Goal: Use online tool/utility: Utilize a website feature to perform a specific function

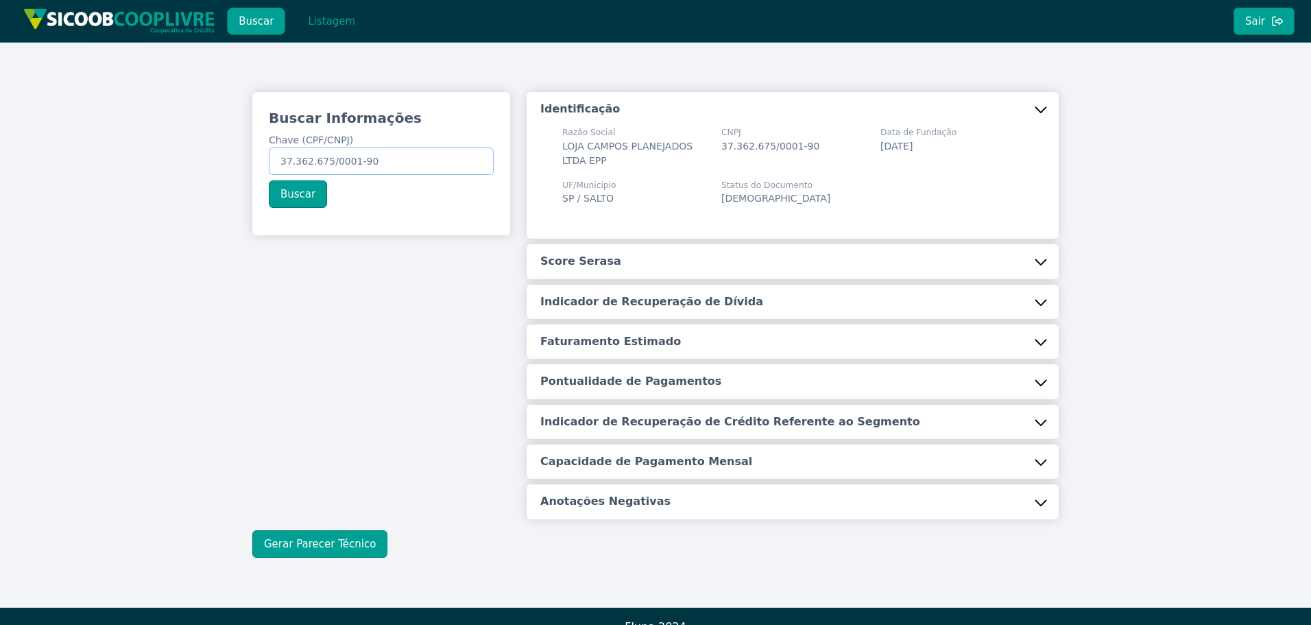
click at [420, 158] on input "37.362.675/0001-90" at bounding box center [381, 160] width 225 height 27
paste input "60.076.243/0001-35"
click at [309, 199] on button "Buscar" at bounding box center [298, 193] width 58 height 27
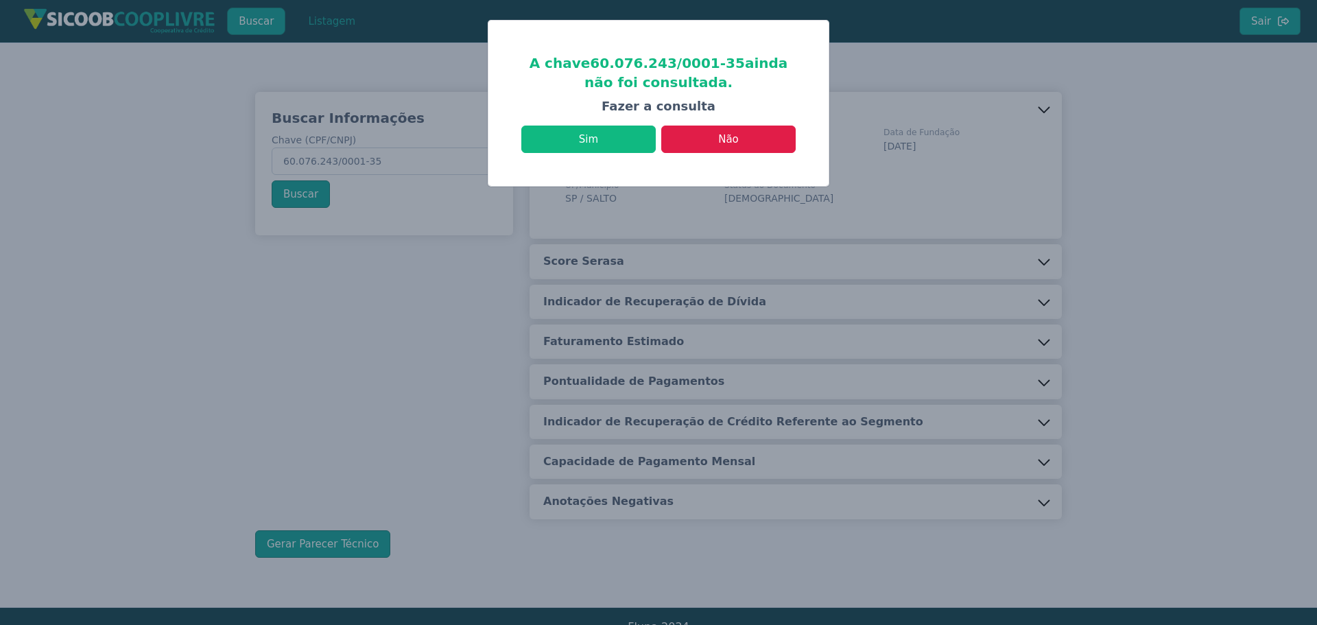
click at [580, 154] on div "A chave 60.076.243/0001-35 ainda não foi consultada. Fazer a consulta Sim Não" at bounding box center [658, 103] width 340 height 165
click at [583, 131] on button "Sim" at bounding box center [588, 139] width 134 height 27
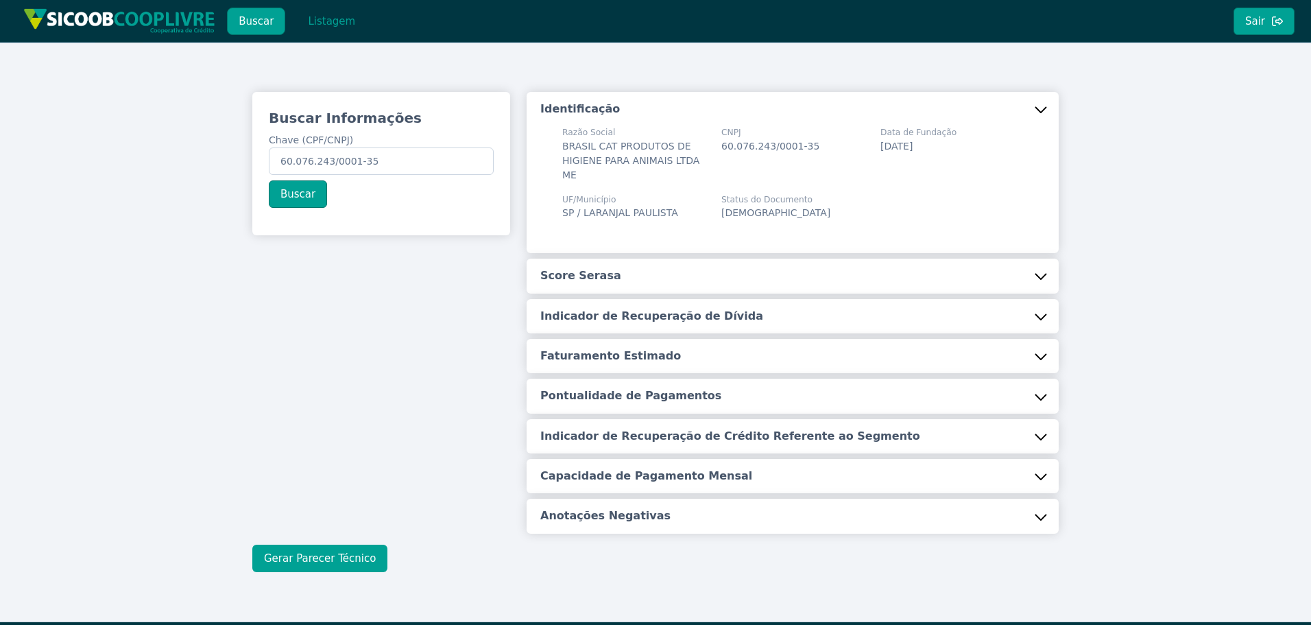
click at [330, 545] on button "Gerar Parecer Técnico" at bounding box center [319, 558] width 135 height 27
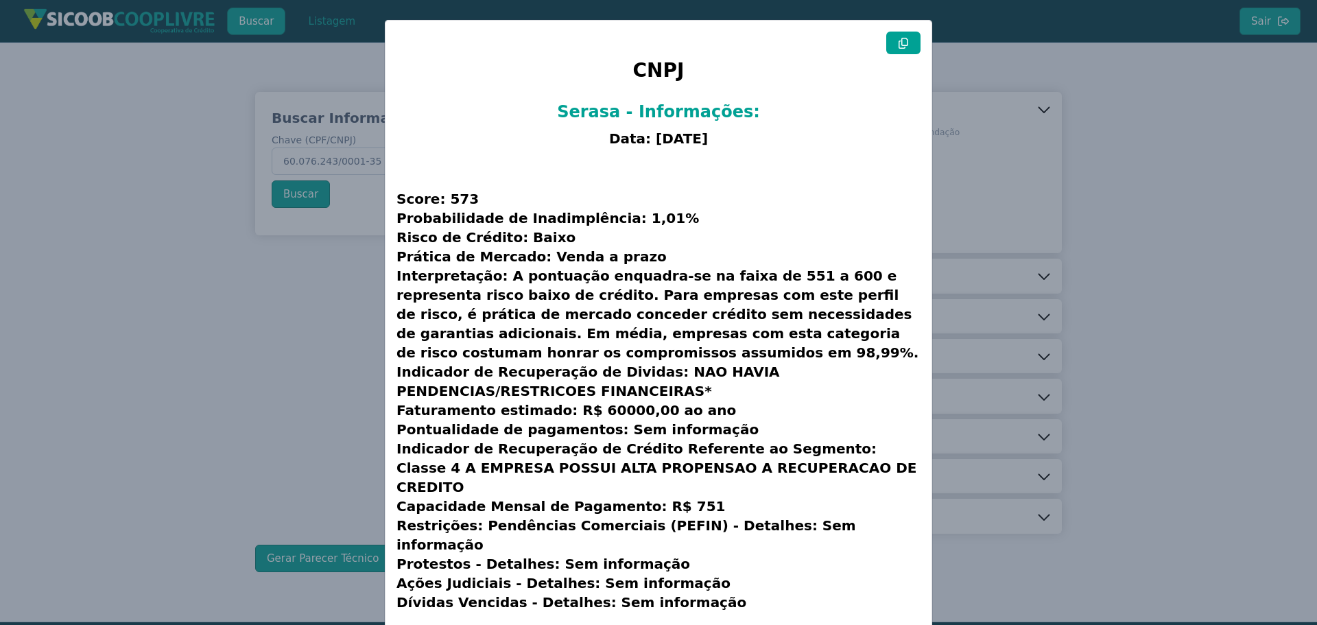
click at [899, 43] on icon at bounding box center [903, 43] width 10 height 11
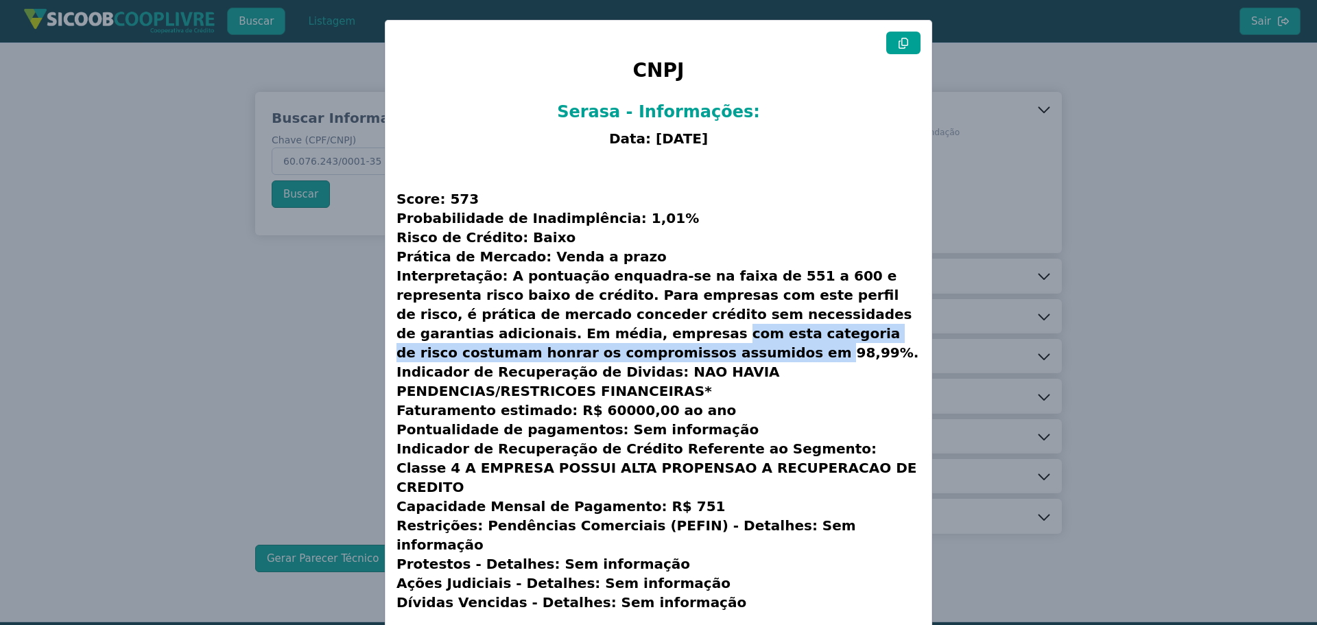
click at [214, 344] on modal-container "CNPJ Serasa - Informações: Data: [DATE] Score: 573 Probabilidade de Inadimplênc…" at bounding box center [658, 312] width 1317 height 625
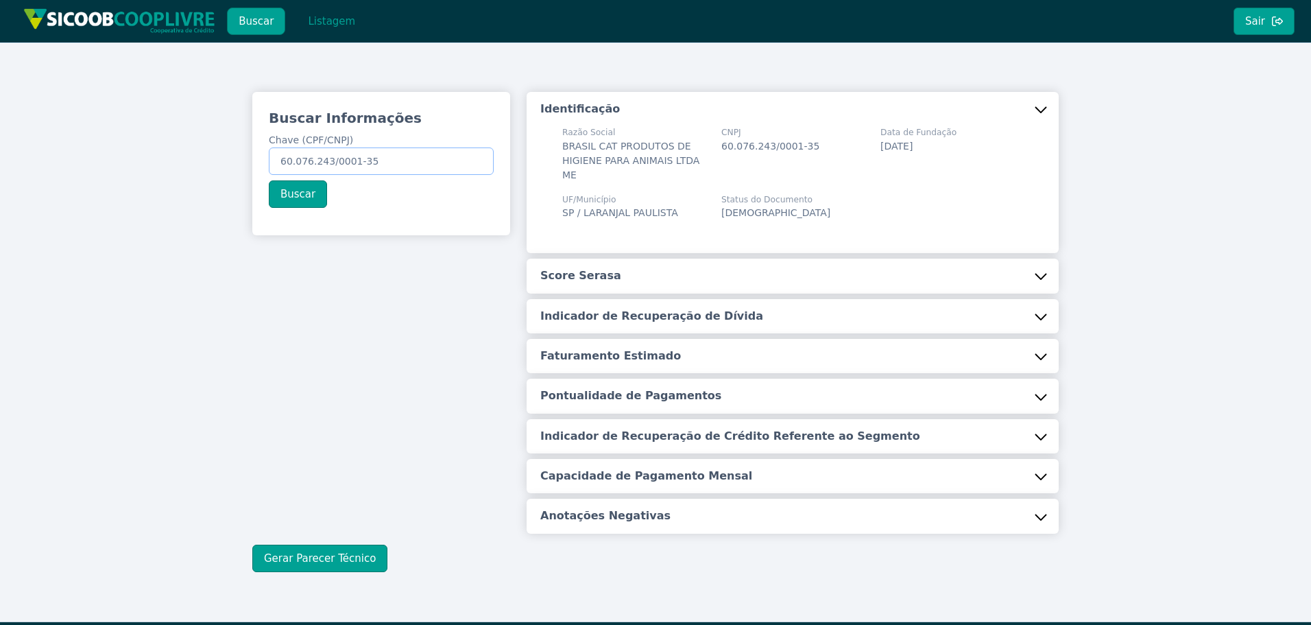
click at [352, 169] on input "60.076.243/0001-35" at bounding box center [381, 160] width 225 height 27
click at [353, 169] on input "60.076.243/0001-35" at bounding box center [381, 160] width 225 height 27
paste input "13.730.024/0001-48"
type input "13.730.024/0001-48"
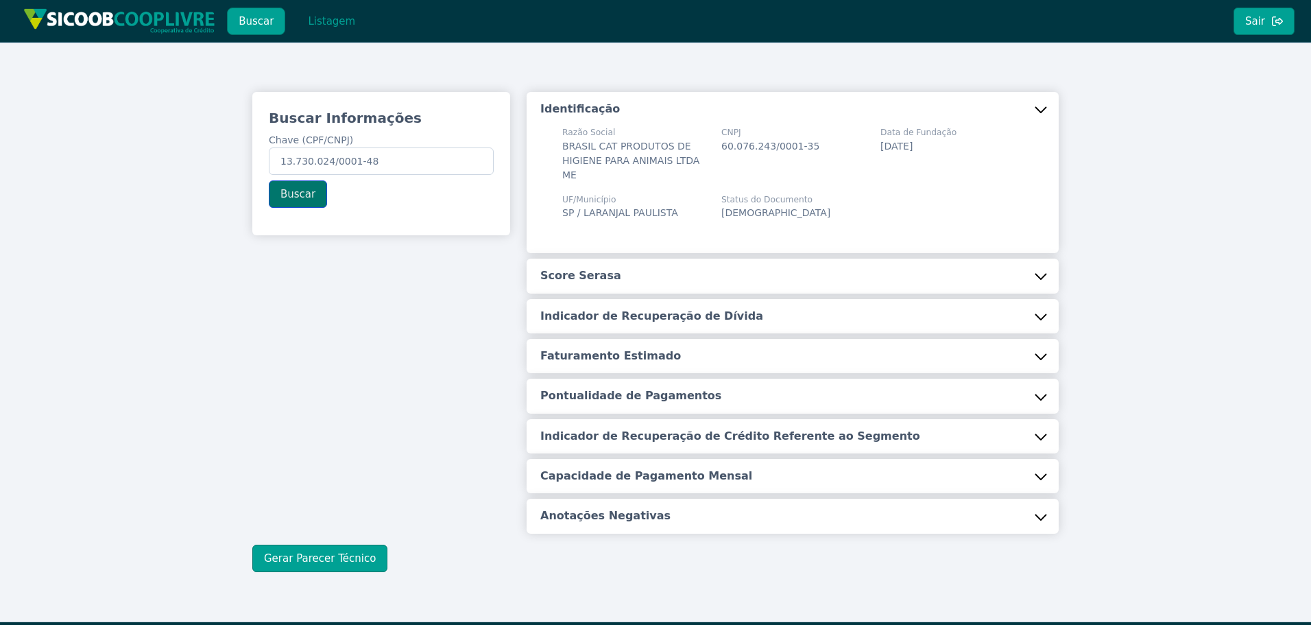
click at [309, 189] on button "Buscar" at bounding box center [298, 193] width 58 height 27
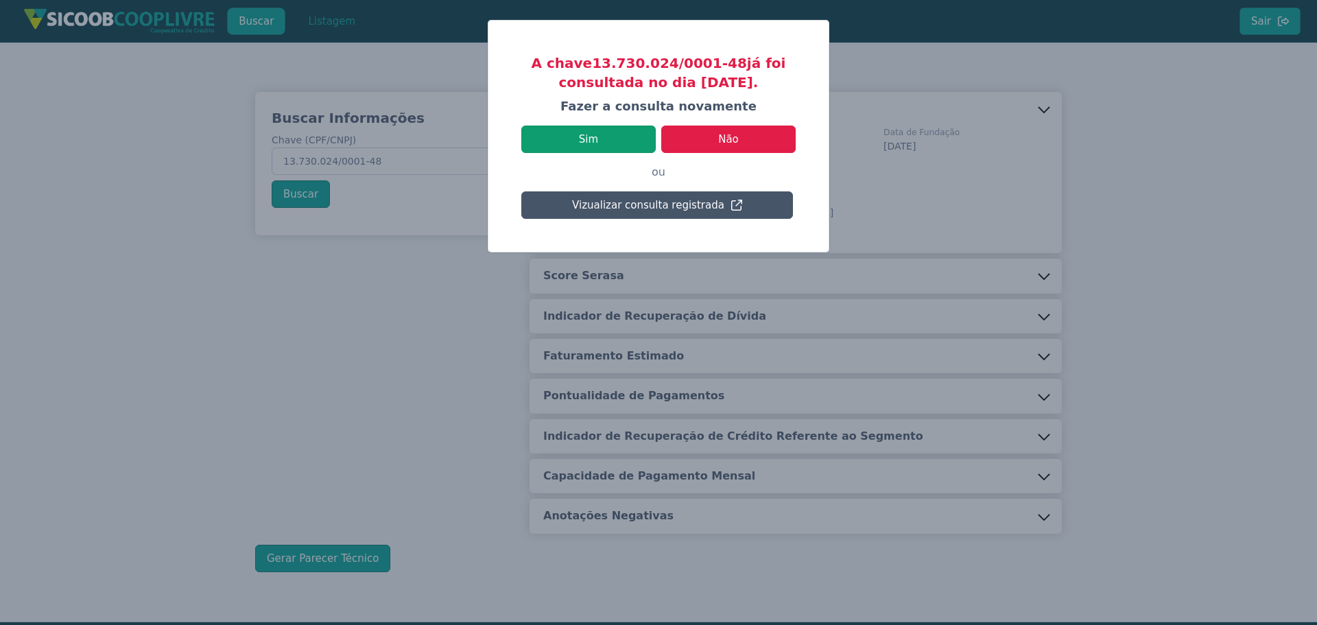
click at [619, 139] on button "Sim" at bounding box center [588, 139] width 134 height 27
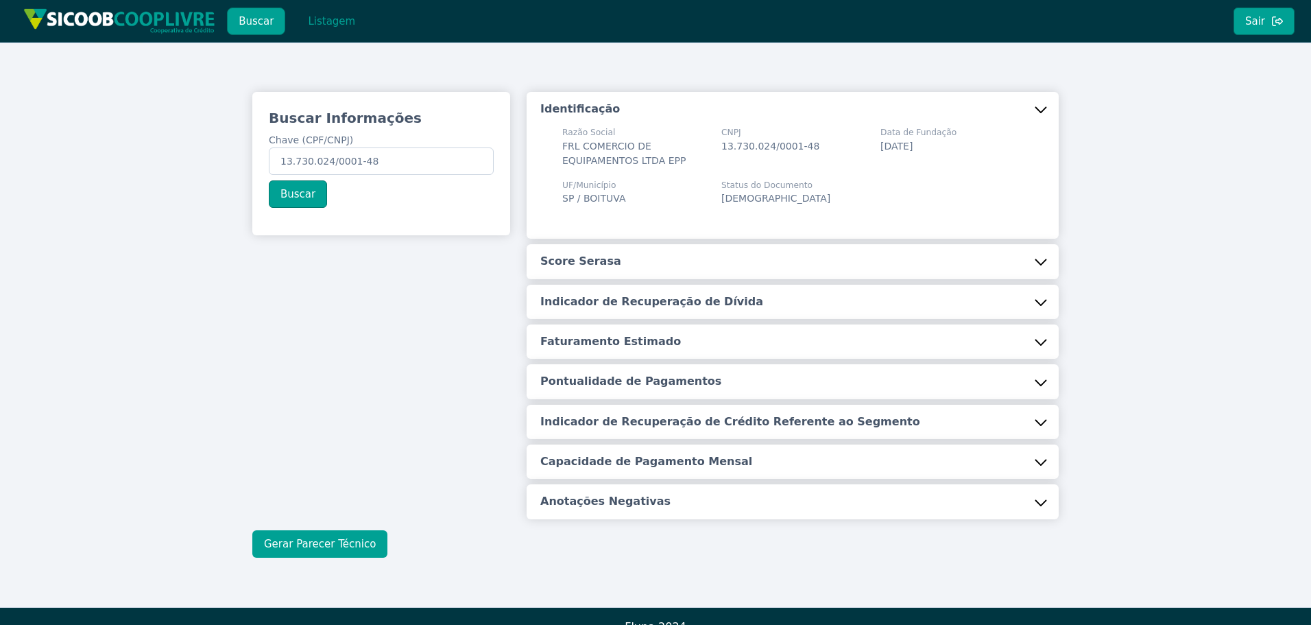
click at [337, 540] on button "Gerar Parecer Técnico" at bounding box center [319, 543] width 135 height 27
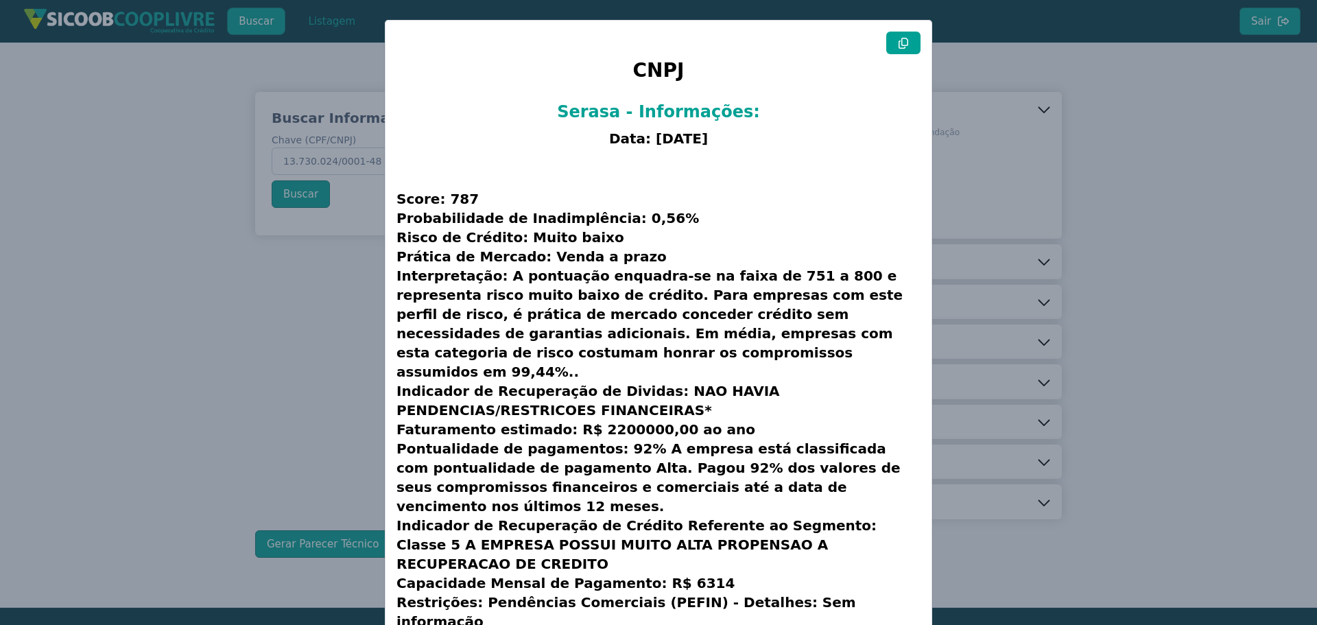
click at [898, 47] on icon at bounding box center [903, 43] width 11 height 11
